Goal: Task Accomplishment & Management: Use online tool/utility

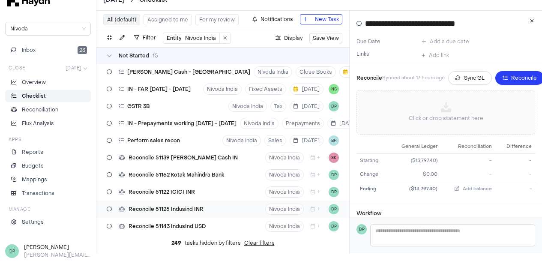
scroll to position [43, 0]
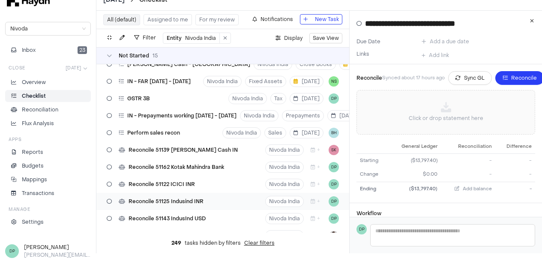
click at [209, 202] on div "Reconcile 51125 Indusind INR Nivoda India + DP" at bounding box center [222, 201] width 253 height 17
click at [456, 111] on div "Click or drop statement here" at bounding box center [446, 112] width 164 height 30
click at [472, 80] on span "Sync GL" at bounding box center [473, 78] width 21 height 9
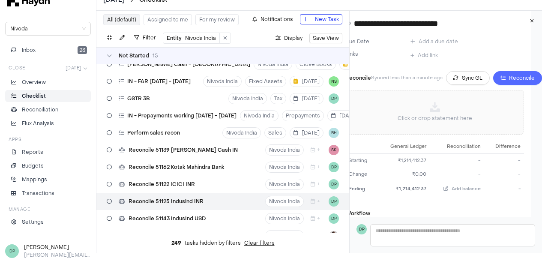
click at [507, 77] on button "Reconcile" at bounding box center [517, 78] width 49 height 14
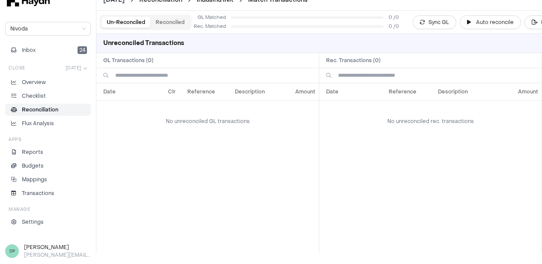
click at [63, 111] on li "Reconciliation" at bounding box center [48, 110] width 78 height 8
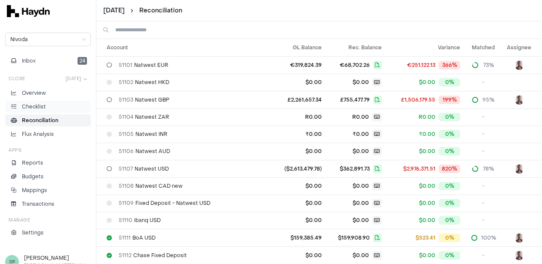
click at [41, 110] on p "Checklist" at bounding box center [34, 107] width 24 height 8
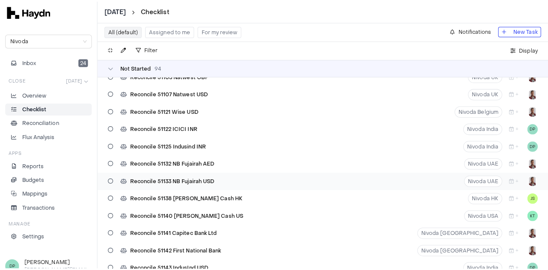
scroll to position [942, 0]
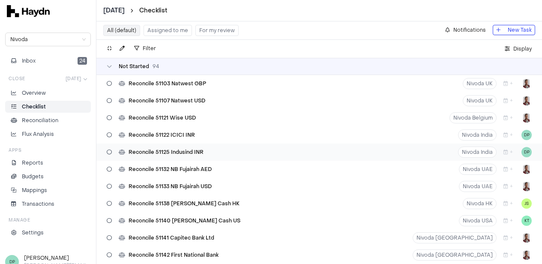
click at [206, 155] on div "Reconcile 51125 Indusind INR" at bounding box center [155, 152] width 104 height 16
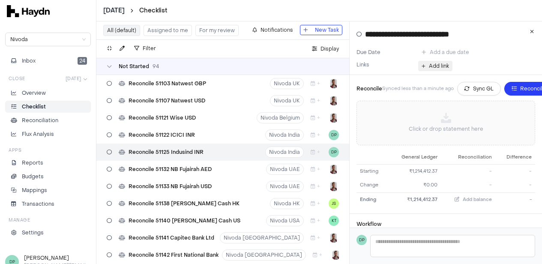
click at [442, 69] on span "Add link" at bounding box center [439, 66] width 20 height 9
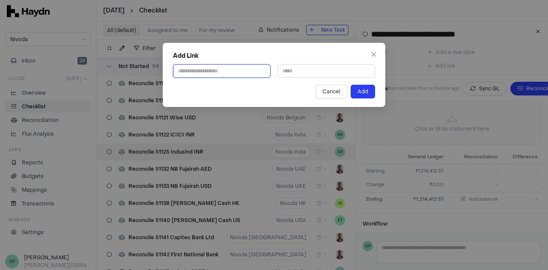
click at [238, 70] on input "text" at bounding box center [222, 71] width 98 height 14
paste input "**********"
type input "**********"
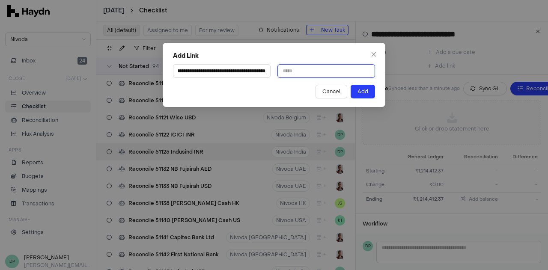
click at [305, 72] on input "text" at bounding box center [327, 71] width 98 height 14
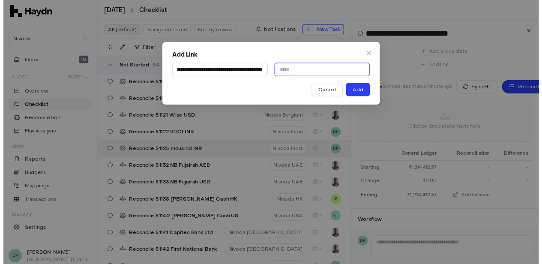
scroll to position [0, 0]
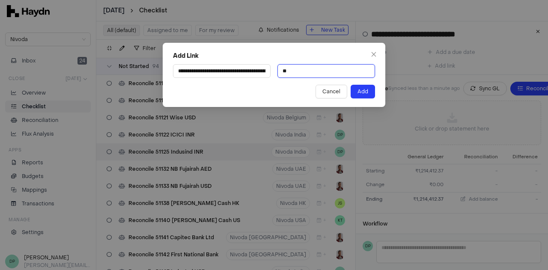
type input "*"
type input "**********"
click at [358, 92] on button "Add" at bounding box center [363, 92] width 24 height 14
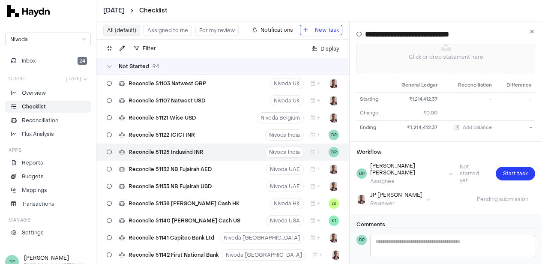
scroll to position [93, 0]
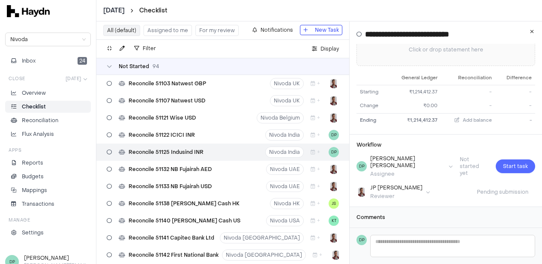
click at [506, 162] on span "Start task" at bounding box center [515, 166] width 25 height 9
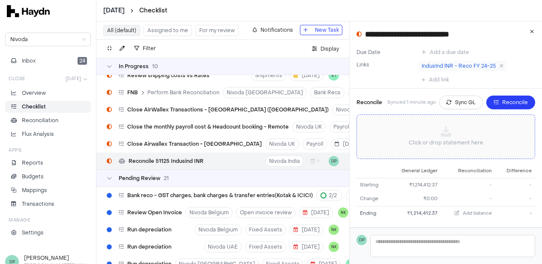
click at [462, 129] on div "Click or drop statement here" at bounding box center [446, 137] width 164 height 30
click at [451, 138] on div "Click or drop statement here" at bounding box center [446, 137] width 164 height 30
click at [446, 137] on icon at bounding box center [446, 131] width 10 height 10
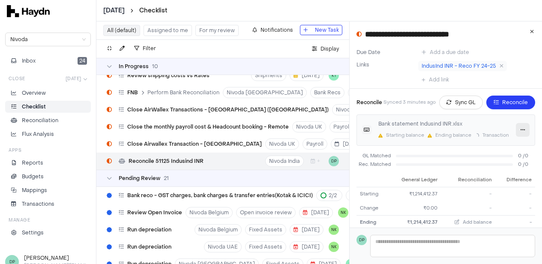
click at [520, 131] on button "button" at bounding box center [523, 130] width 14 height 14
click at [536, 149] on div "Reconcile Synced 3 minutes ago Sync GL Reconcile Bank statement Indusind INR.xl…" at bounding box center [446, 163] width 192 height 148
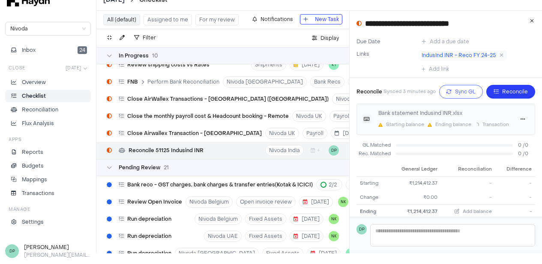
click at [468, 92] on span "Sync GL" at bounding box center [465, 91] width 21 height 9
click at [383, 124] on icon at bounding box center [380, 125] width 4 height 4
click at [371, 119] on icon at bounding box center [366, 119] width 9 height 9
click at [520, 117] on button "button" at bounding box center [523, 119] width 14 height 14
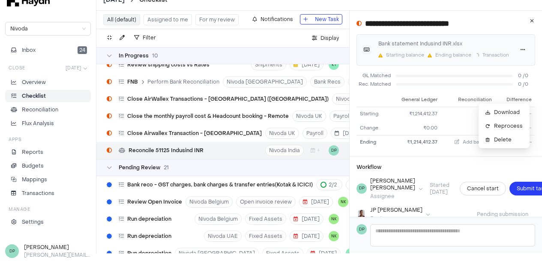
scroll to position [23, 0]
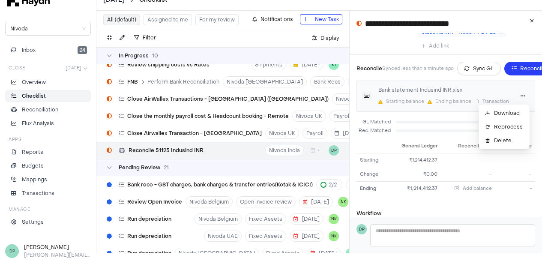
click at [538, 126] on div "Reconcile Synced less than a minute ago Sync GL Reconcile Bank statement Indusi…" at bounding box center [446, 129] width 192 height 148
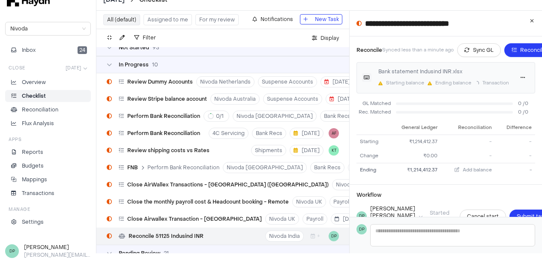
scroll to position [0, 0]
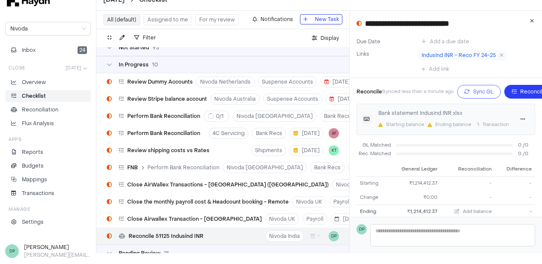
click at [490, 95] on span "Sync GL" at bounding box center [483, 91] width 21 height 9
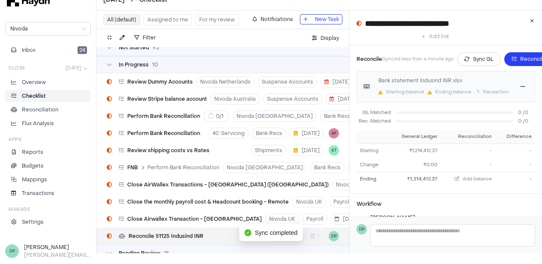
scroll to position [43, 0]
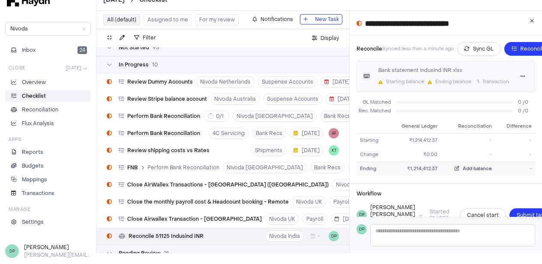
click at [466, 167] on span "Add balance" at bounding box center [477, 168] width 29 height 6
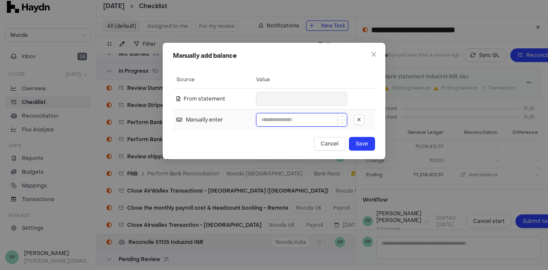
click at [283, 123] on input at bounding box center [302, 120] width 90 height 13
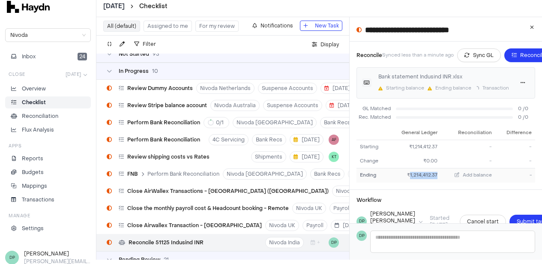
drag, startPoint x: 416, startPoint y: 175, endPoint x: 441, endPoint y: 174, distance: 25.7
click at [441, 174] on td "₹1,214,412.37" at bounding box center [414, 175] width 53 height 14
copy div "1,214,412.37"
click at [470, 176] on span "Add balance" at bounding box center [477, 175] width 29 height 6
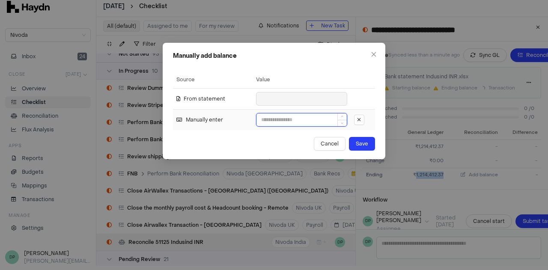
click at [287, 118] on input at bounding box center [302, 120] width 90 height 13
paste input "**********"
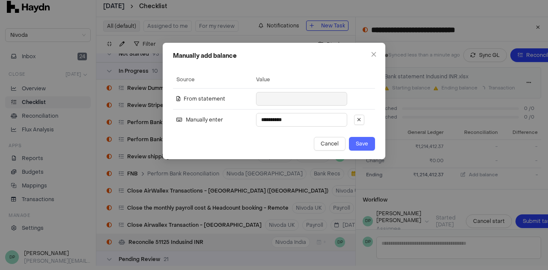
click at [362, 146] on span "Save" at bounding box center [362, 144] width 12 height 9
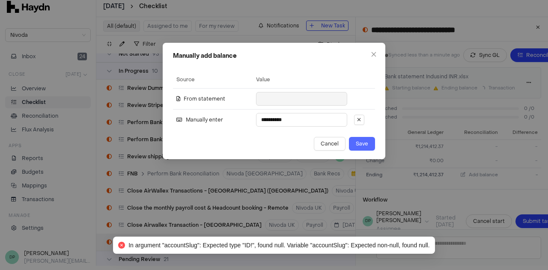
click at [362, 144] on span "Save" at bounding box center [362, 144] width 12 height 9
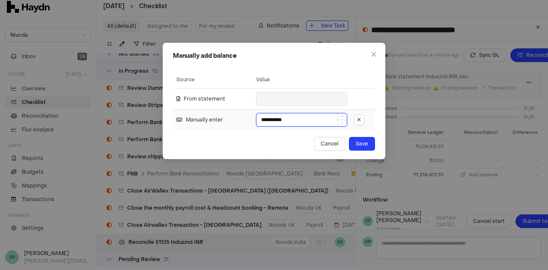
click at [306, 116] on input "**********" at bounding box center [302, 120] width 90 height 13
click at [342, 121] on icon "down" at bounding box center [342, 122] width 3 height 3
click at [342, 117] on icon "up" at bounding box center [342, 117] width 3 height 3
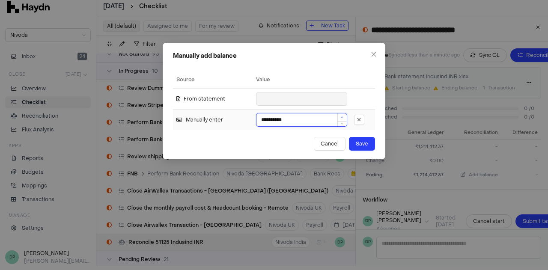
click at [342, 117] on icon "up" at bounding box center [342, 117] width 3 height 3
type input "**********"
click at [342, 117] on icon "up" at bounding box center [342, 117] width 3 height 3
click at [362, 141] on span "Save" at bounding box center [362, 144] width 12 height 9
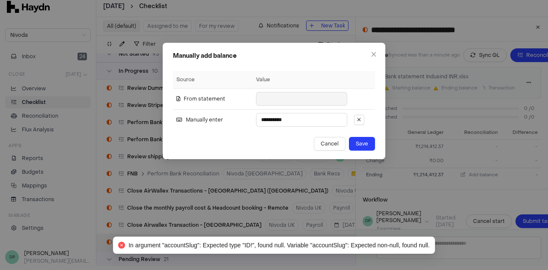
click at [263, 81] on th "Value" at bounding box center [302, 79] width 98 height 17
click at [189, 75] on th "Source" at bounding box center [213, 79] width 80 height 17
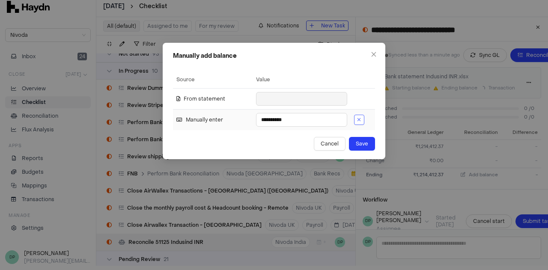
click at [358, 122] on span "button" at bounding box center [359, 119] width 4 height 5
click at [375, 57] on icon "close" at bounding box center [374, 54] width 6 height 6
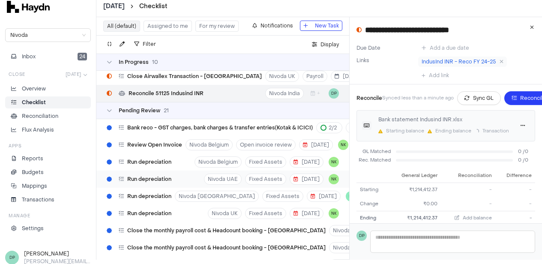
scroll to position [1773, 0]
